Goal: Obtain resource: Download file/media

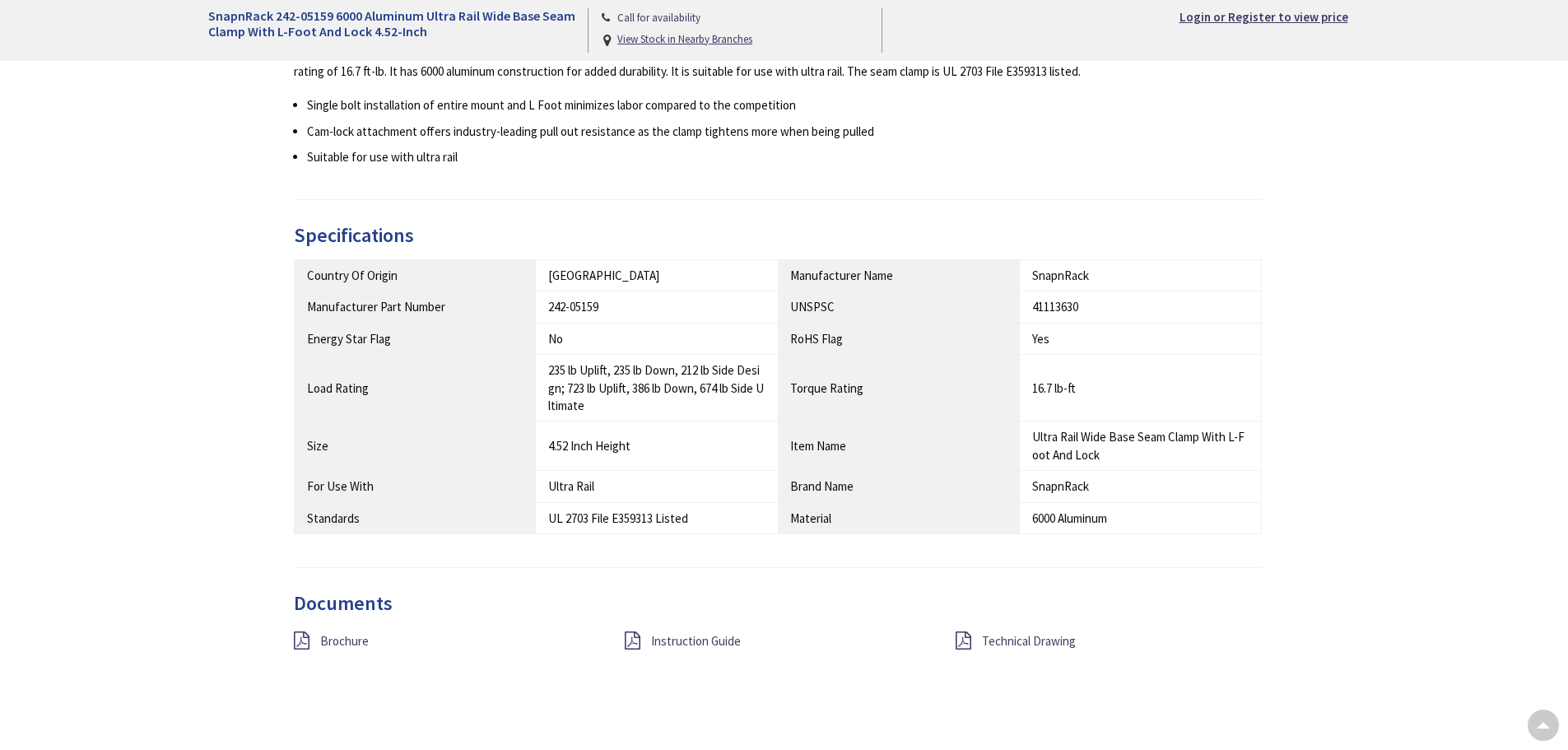
type input "[STREET_ADDRESS][PERSON_NAME][PERSON_NAME]"
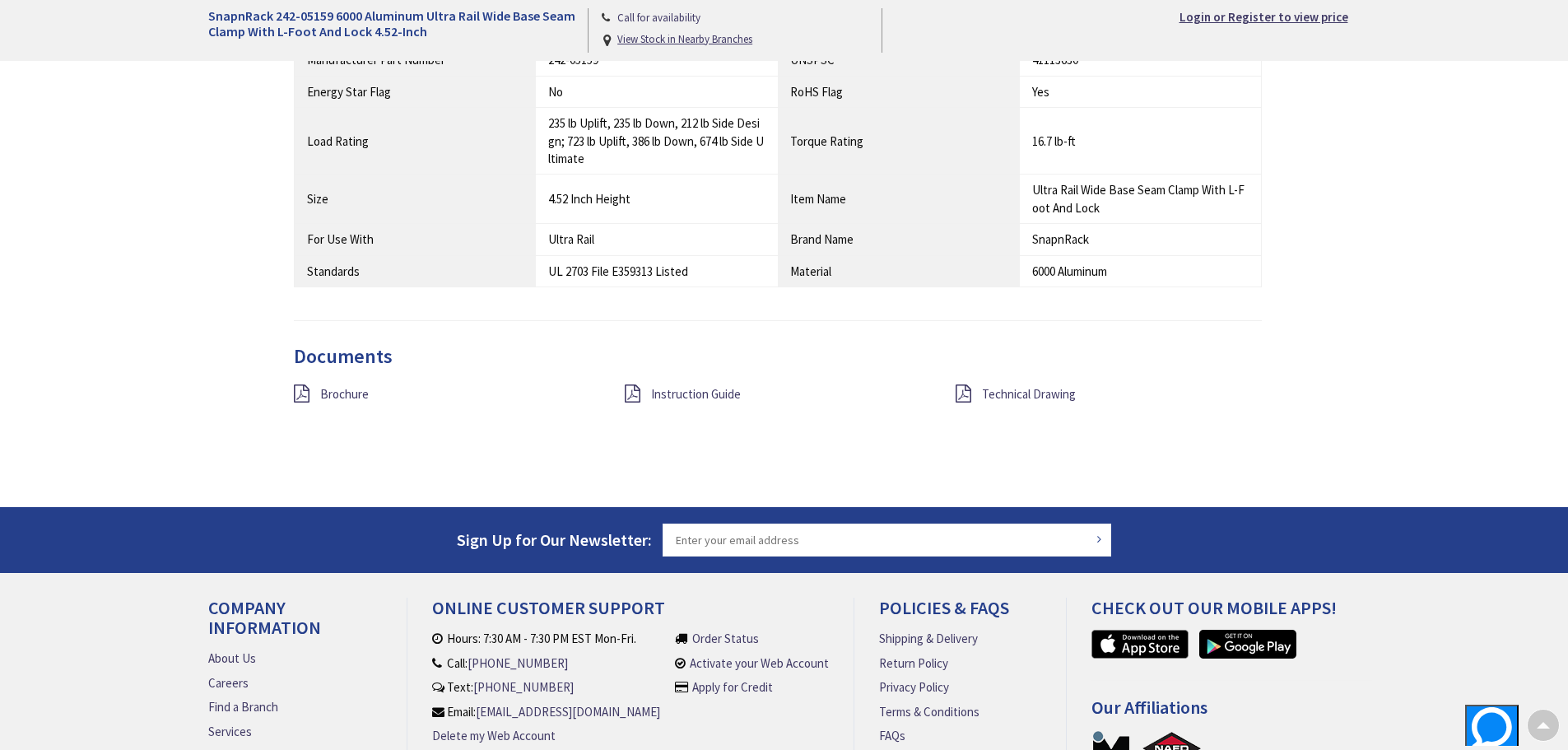
scroll to position [1071, 0]
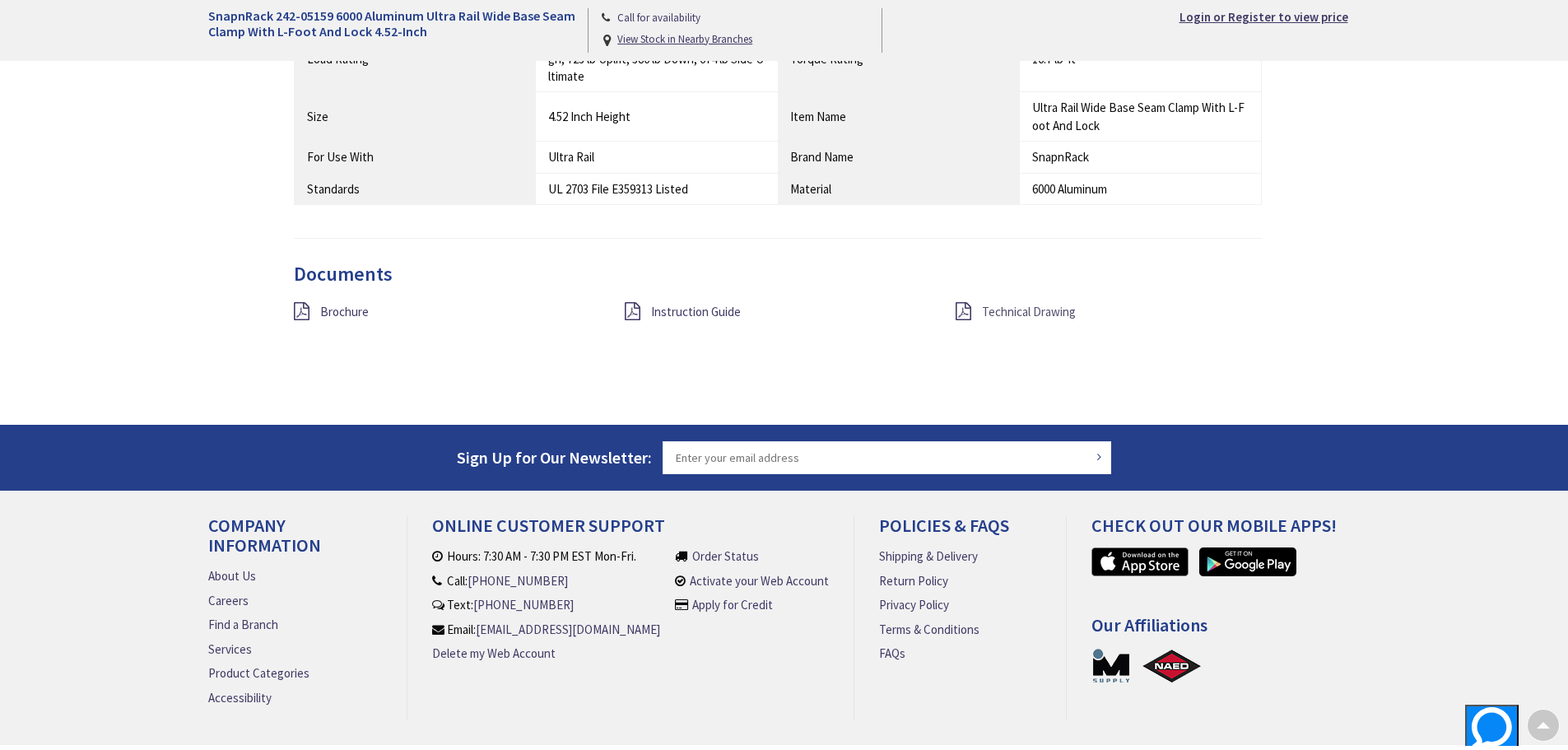
click at [1016, 315] on span "Technical Drawing" at bounding box center [1029, 311] width 94 height 16
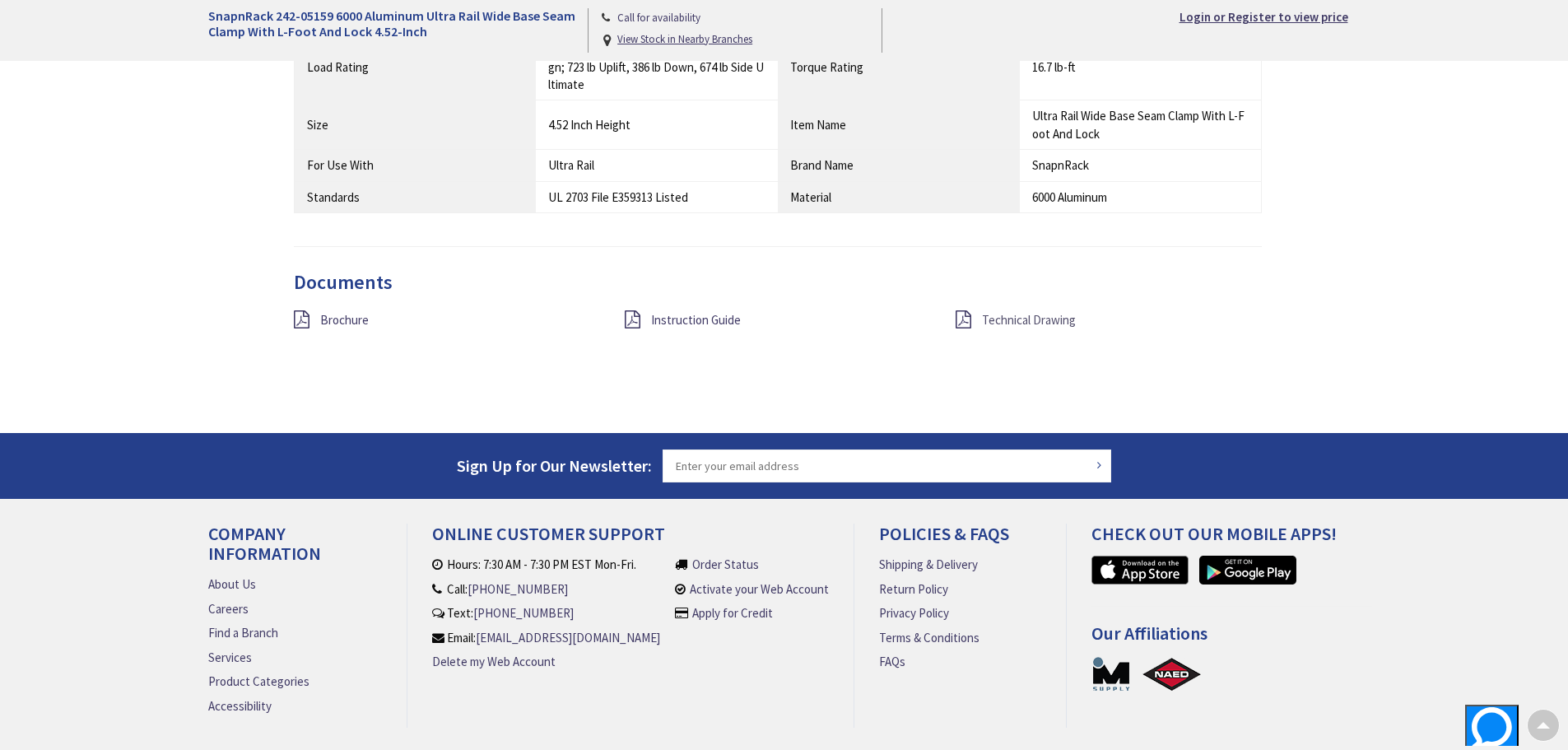
click at [1013, 323] on span "Technical Drawing" at bounding box center [1029, 320] width 94 height 16
